Goal: Information Seeking & Learning: Learn about a topic

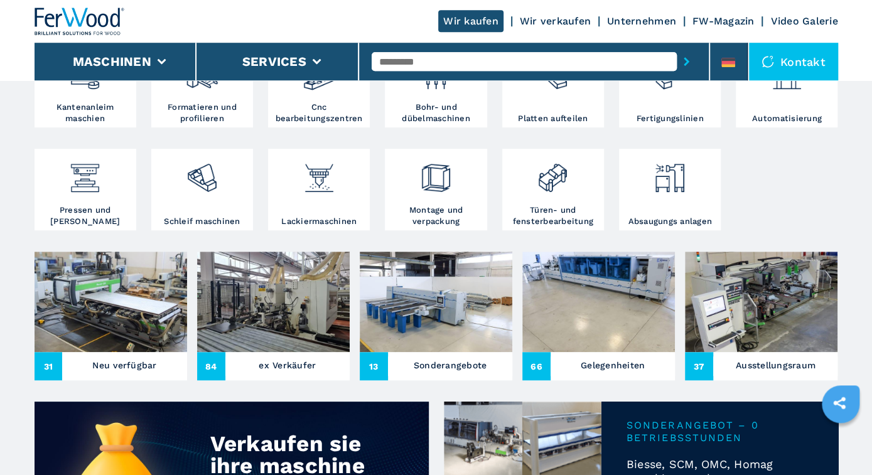
scroll to position [319, 0]
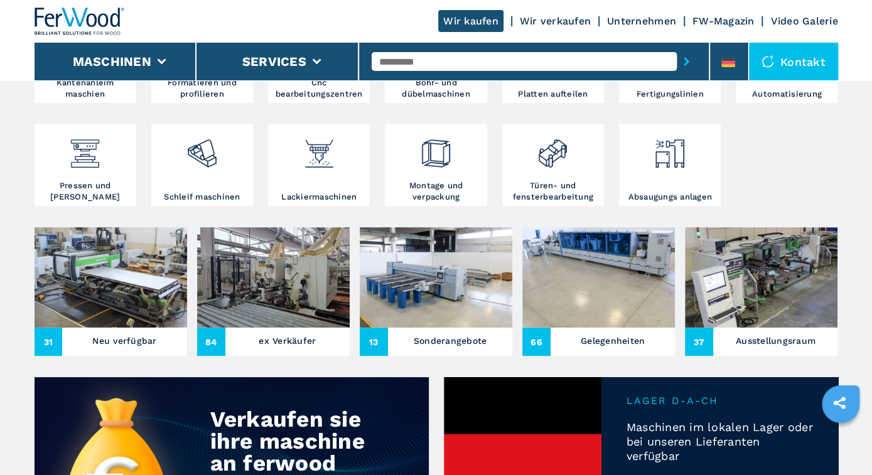
click at [254, 279] on img at bounding box center [273, 277] width 153 height 100
click at [277, 288] on img at bounding box center [273, 277] width 153 height 100
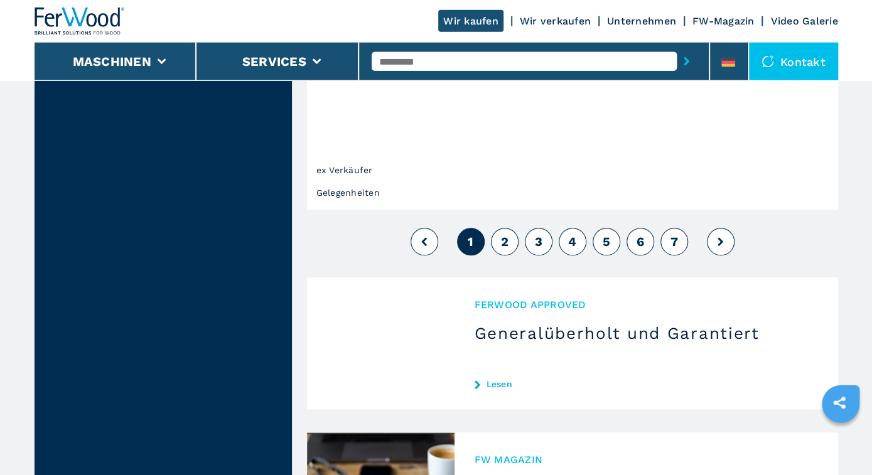
scroll to position [3199, 0]
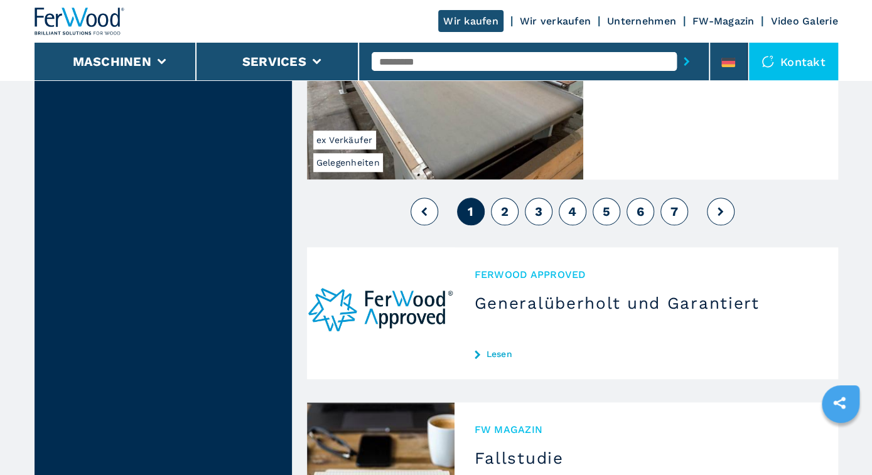
click at [509, 198] on button "2" at bounding box center [505, 212] width 28 height 28
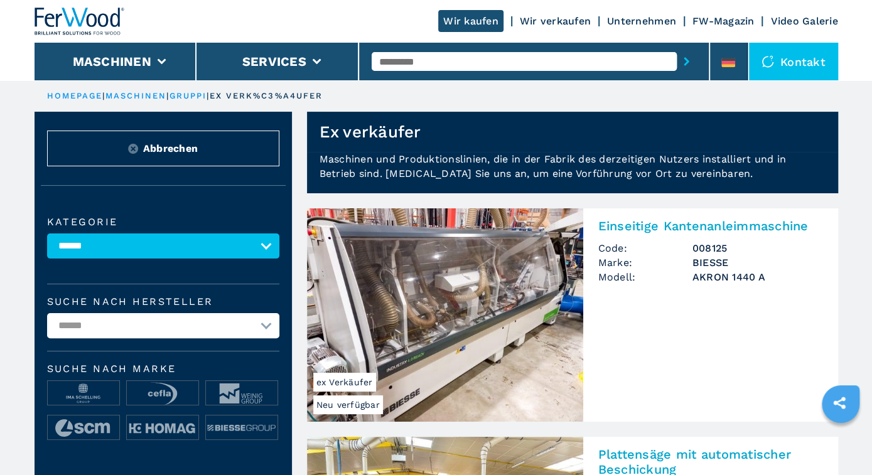
click at [505, 175] on p "Maschinen und Produktionslinien, die in der Fabrik des derzeitigen Nutzers inst…" at bounding box center [572, 172] width 531 height 41
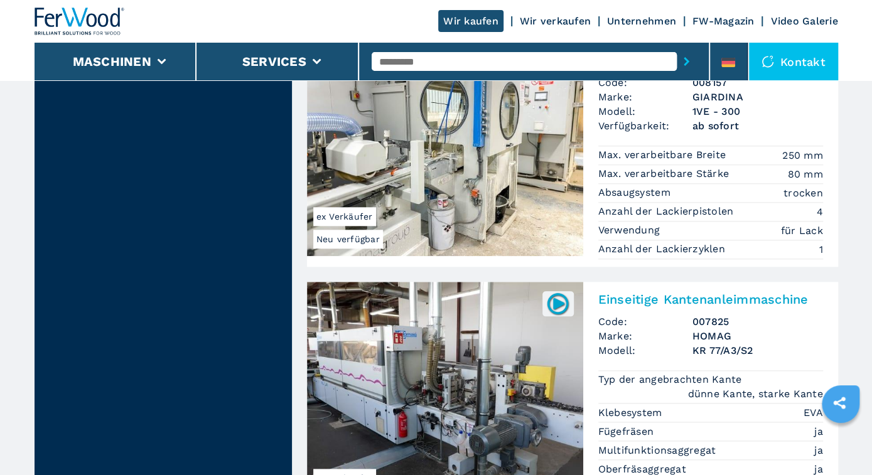
scroll to position [588, 0]
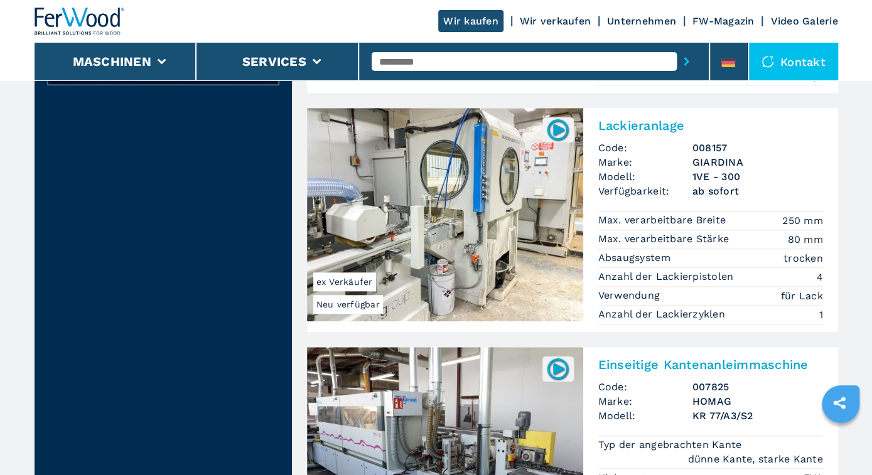
click at [493, 229] on img at bounding box center [445, 214] width 276 height 213
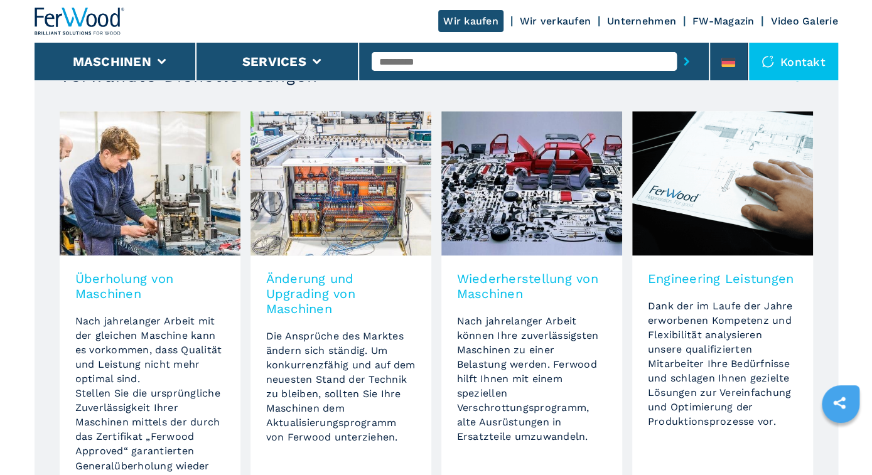
scroll to position [878, 0]
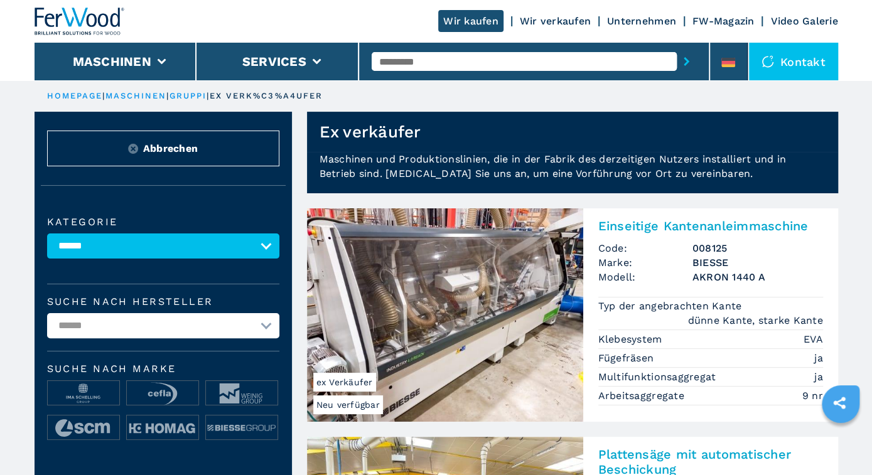
click at [390, 62] on input "text" at bounding box center [524, 61] width 305 height 19
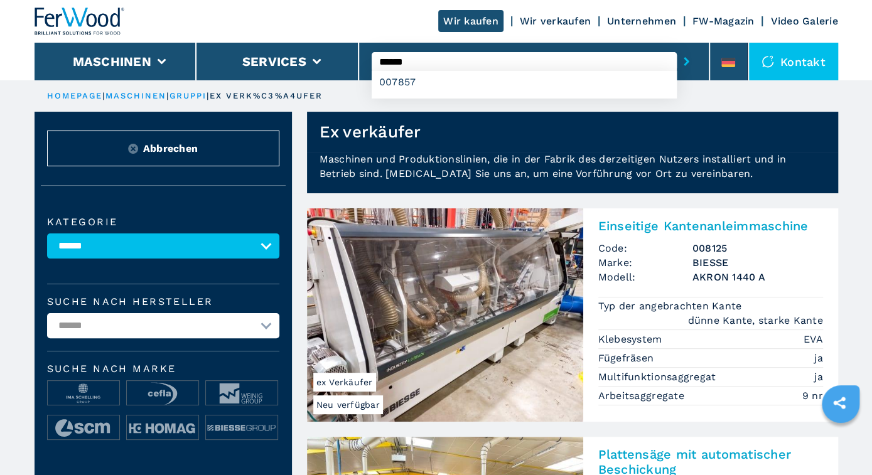
type input "******"
click at [677, 47] on button "submit-button" at bounding box center [686, 61] width 19 height 29
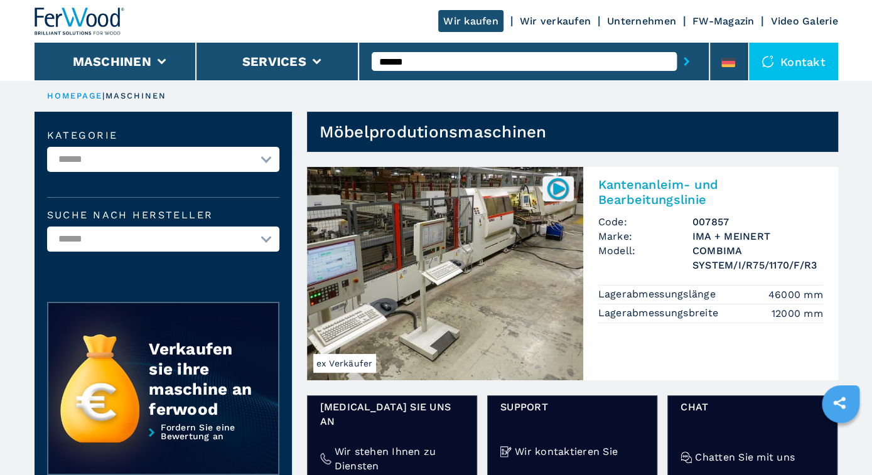
click at [461, 259] on img at bounding box center [445, 273] width 276 height 213
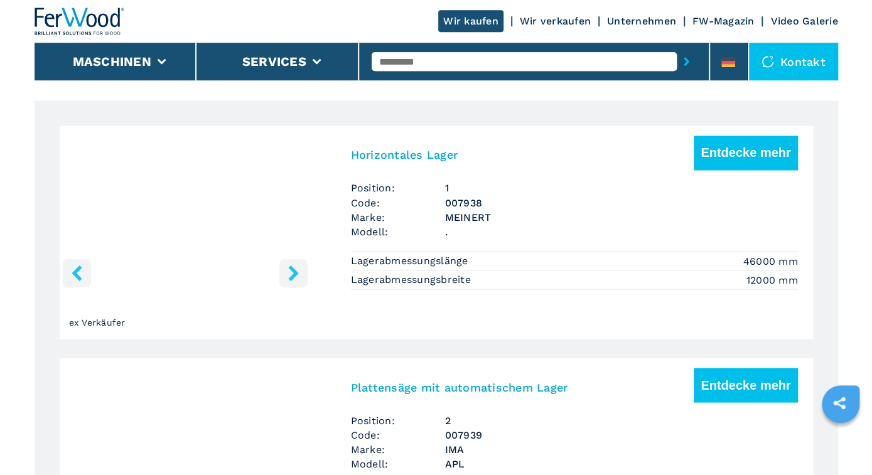
scroll to position [1110, 0]
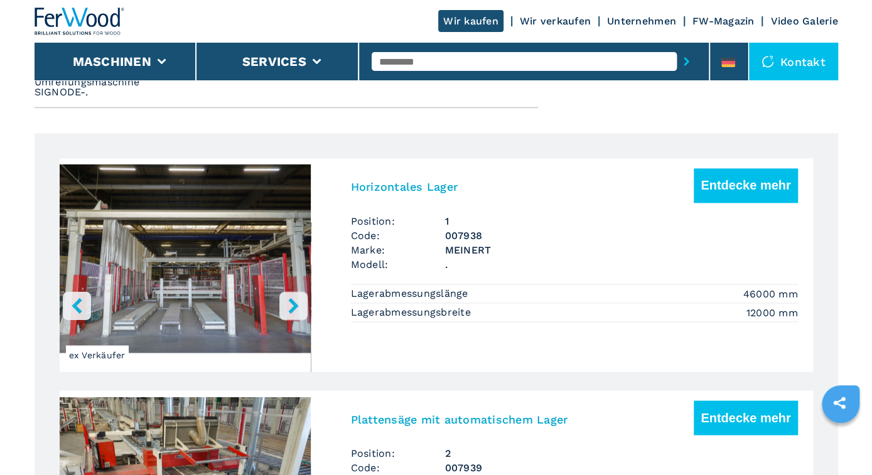
click at [292, 307] on icon "right-button" at bounding box center [293, 306] width 10 height 16
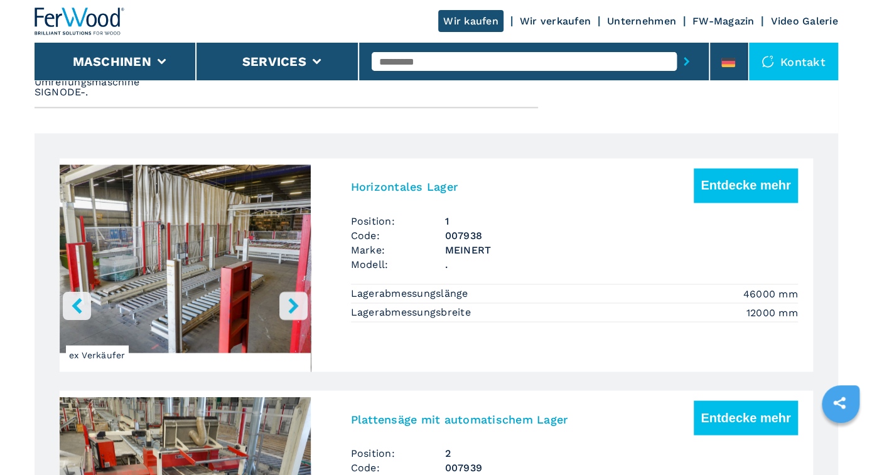
click at [292, 307] on icon "right-button" at bounding box center [293, 306] width 10 height 16
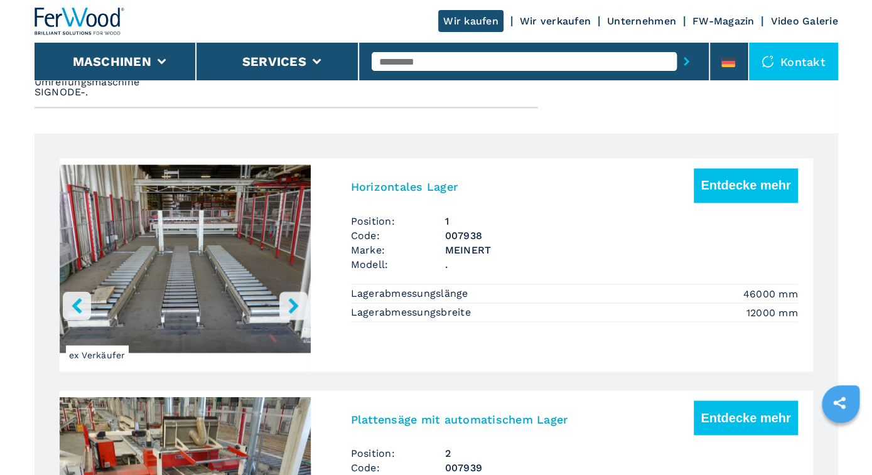
click at [292, 307] on icon "right-button" at bounding box center [293, 306] width 10 height 16
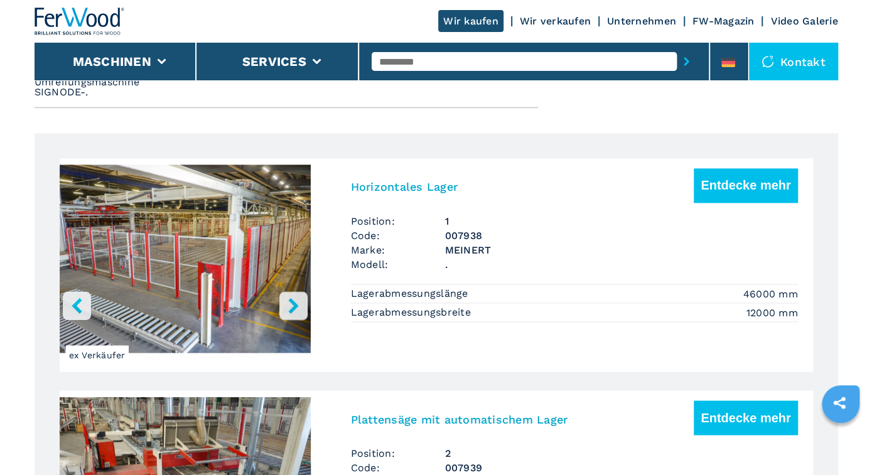
click at [292, 307] on icon "right-button" at bounding box center [293, 306] width 10 height 16
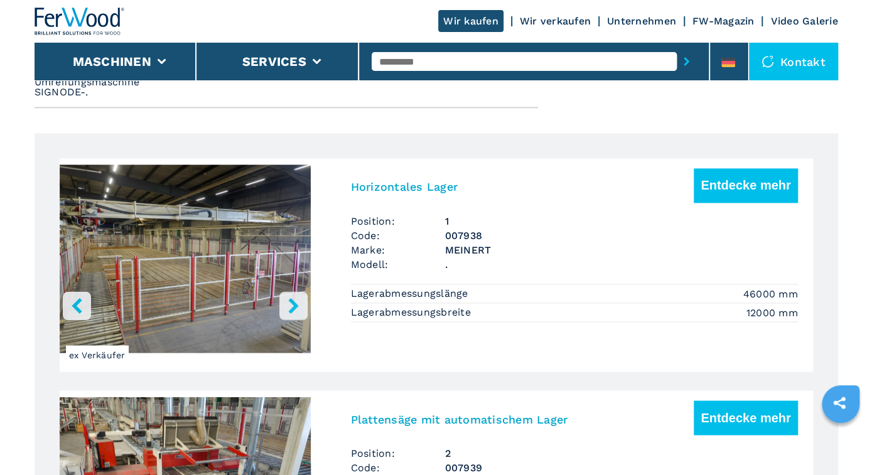
click at [292, 307] on icon "right-button" at bounding box center [293, 306] width 10 height 16
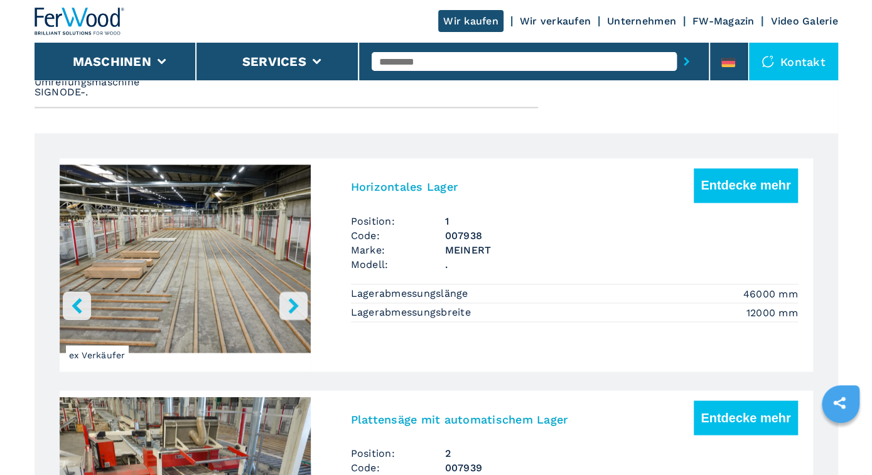
click at [292, 307] on icon "right-button" at bounding box center [293, 306] width 10 height 16
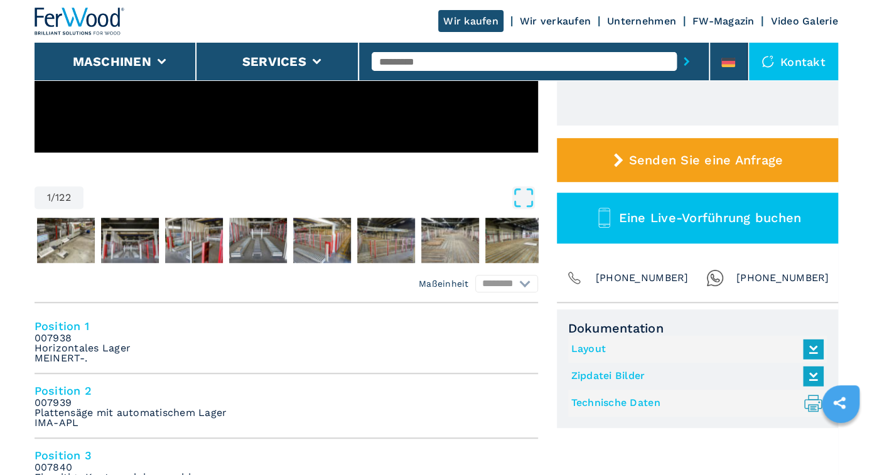
scroll to position [0, 0]
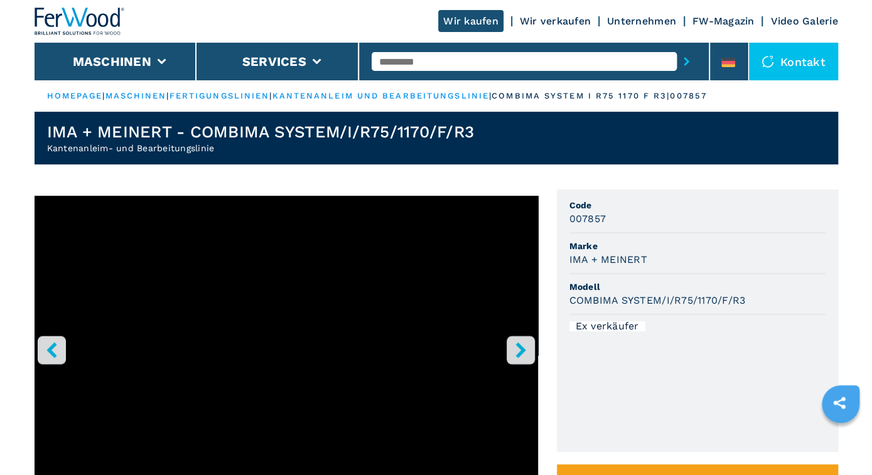
click at [523, 348] on icon "right-button" at bounding box center [520, 350] width 10 height 16
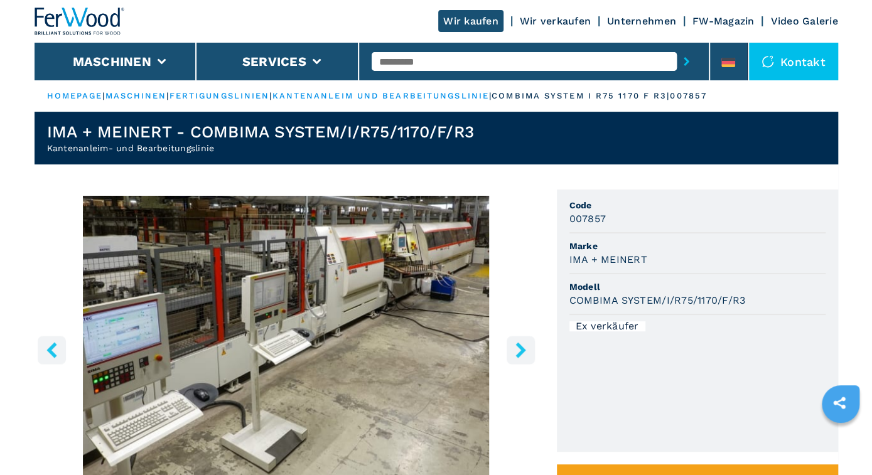
click at [522, 347] on icon "right-button" at bounding box center [520, 350] width 10 height 16
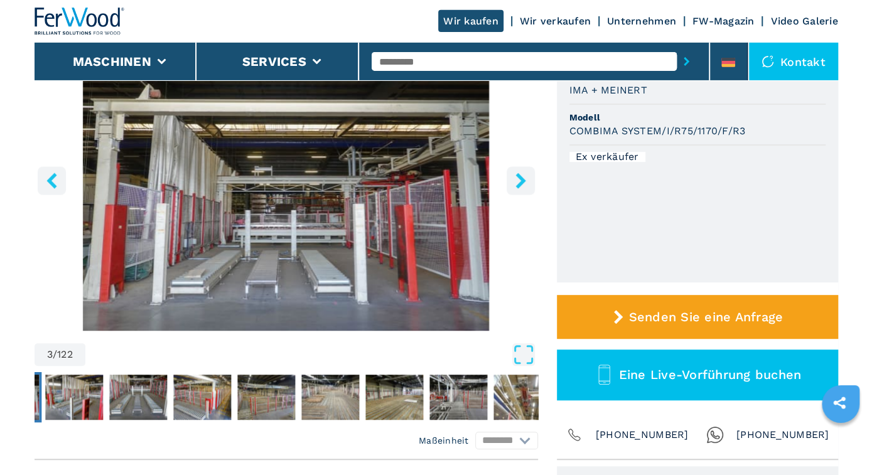
scroll to position [326, 0]
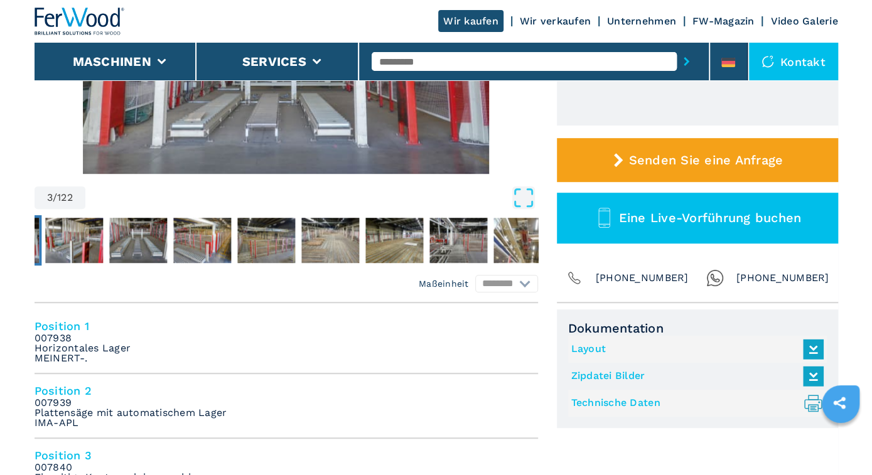
click at [591, 348] on link "Layout" at bounding box center [694, 349] width 246 height 21
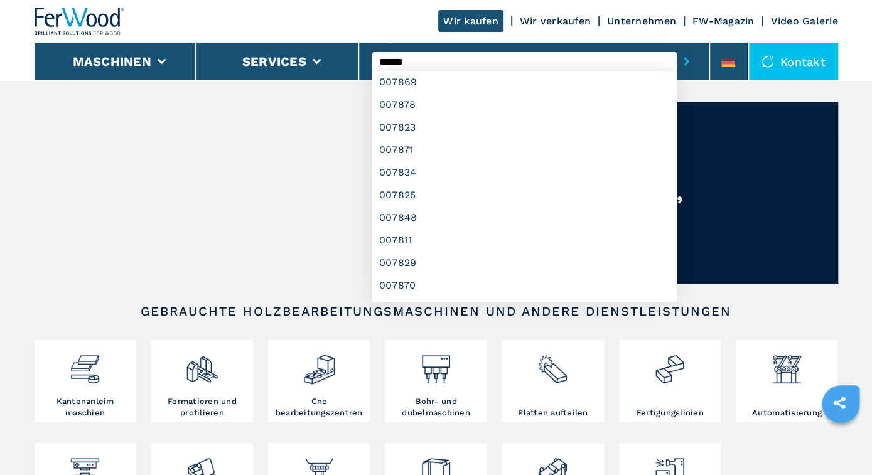
type input "******"
click at [677, 47] on button "submit-button" at bounding box center [686, 61] width 19 height 29
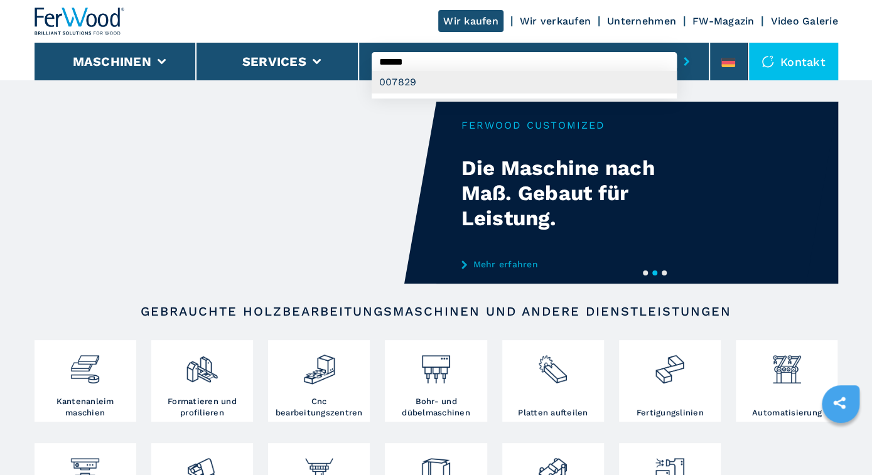
click at [402, 83] on div "007829" at bounding box center [524, 82] width 305 height 23
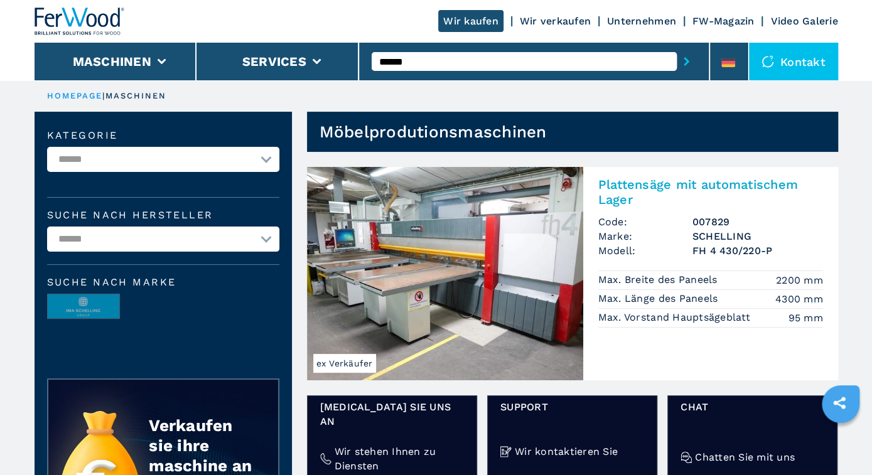
click at [438, 60] on input "******" at bounding box center [524, 61] width 305 height 19
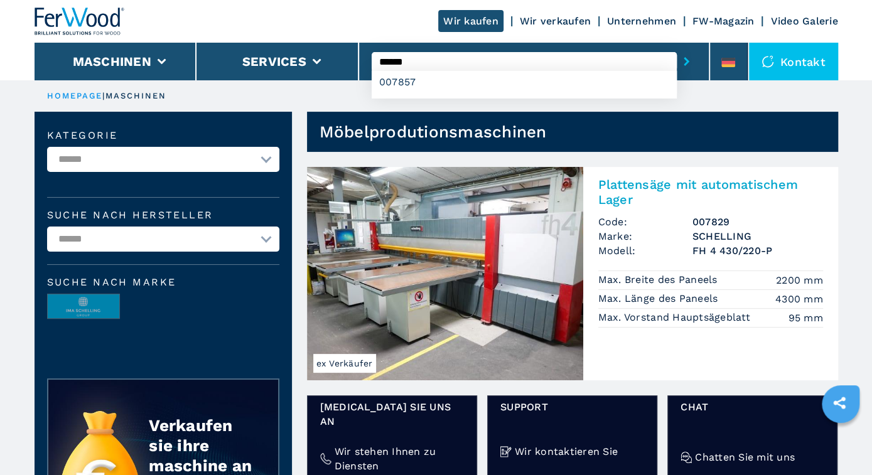
type input "******"
click at [677, 47] on button "submit-button" at bounding box center [686, 61] width 19 height 29
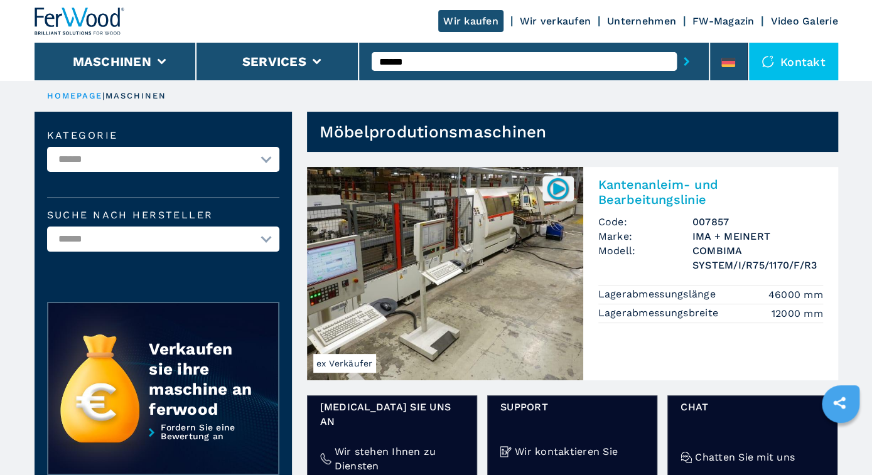
click at [510, 287] on img at bounding box center [445, 273] width 276 height 213
click at [442, 272] on img at bounding box center [445, 273] width 276 height 213
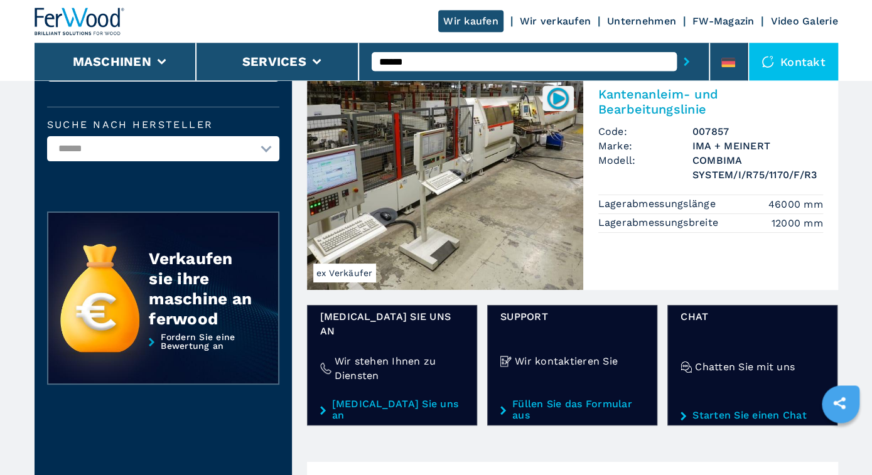
scroll to position [261, 0]
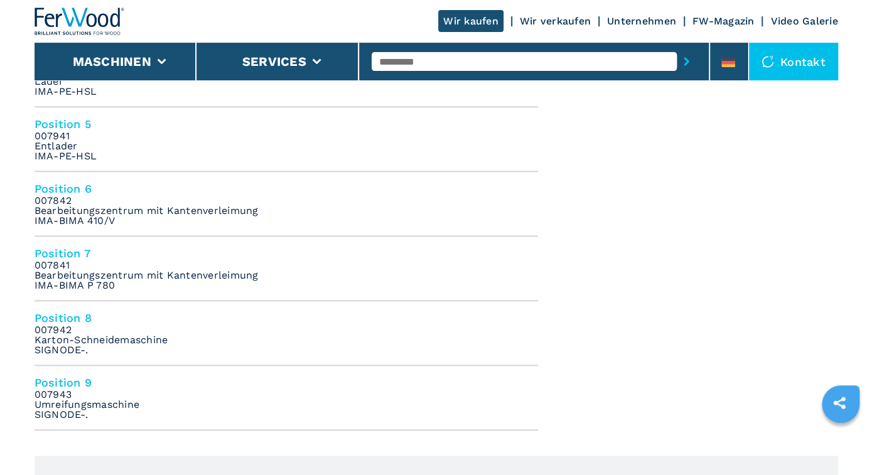
scroll to position [849, 0]
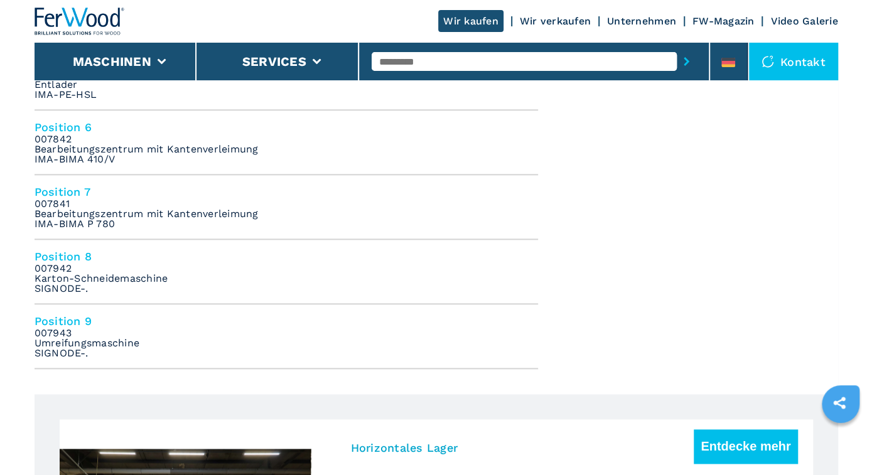
click at [65, 255] on h4 "Position 8" at bounding box center [286, 256] width 503 height 14
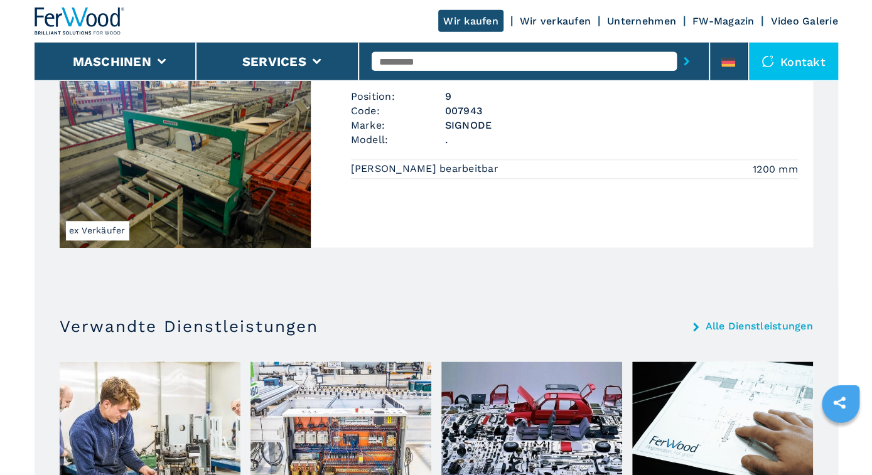
scroll to position [3297, 0]
